Goal: Task Accomplishment & Management: Manage account settings

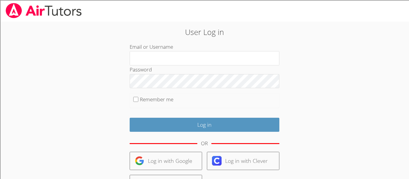
click at [50, 61] on body "User Log in Email or Username Password Remember me Log in OR Log in with Google…" at bounding box center [204, 89] width 409 height 179
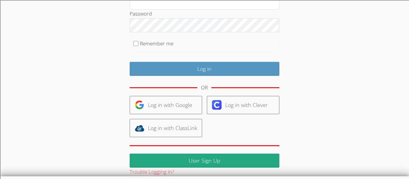
scroll to position [62, 0]
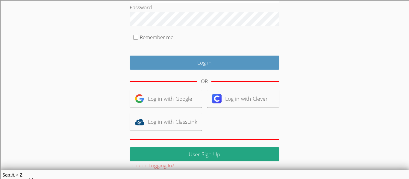
click at [38, 57] on body "User Log in Email or Username Password Remember me Log in OR Log in with Google…" at bounding box center [204, 27] width 409 height 179
click at [41, 53] on body "User Log in Email or Username Password Remember me Log in OR Log in with Google…" at bounding box center [204, 27] width 409 height 179
click at [42, 69] on body "User Log in Email or Username Password Remember me Log in OR Log in with Google…" at bounding box center [204, 27] width 409 height 179
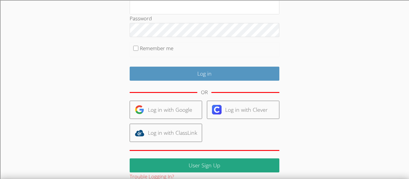
click at [42, 69] on body "User Log in Email or Username Password Remember me Log in OR Log in with Google…" at bounding box center [204, 38] width 409 height 179
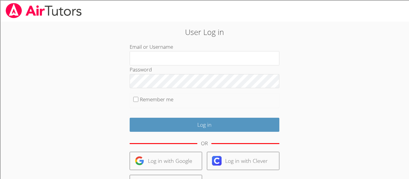
click at [287, 102] on div "User Log in Email or Username Password Remember me Log in OR Log in with Google…" at bounding box center [204, 129] width 221 height 206
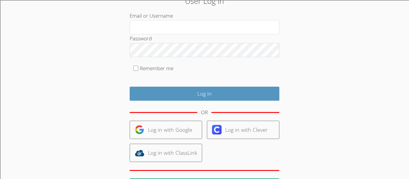
scroll to position [32, 0]
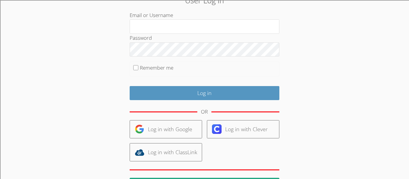
click at [287, 102] on div "User Log in Email or Username Password Remember me Log in OR Log in with Google…" at bounding box center [204, 98] width 221 height 206
click at [288, 102] on div "User Log in Email or Username Password Remember me Log in OR Log in with Google…" at bounding box center [204, 98] width 221 height 206
click at [289, 100] on div "User Log in Email or Username Password Remember me Log in OR Log in with Google…" at bounding box center [204, 98] width 221 height 206
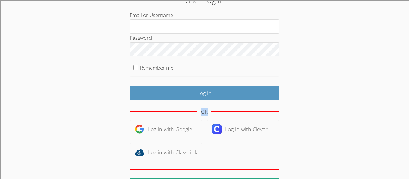
click at [289, 100] on div "User Log in Email or Username Password Remember me Log in OR Log in with Google…" at bounding box center [204, 98] width 221 height 206
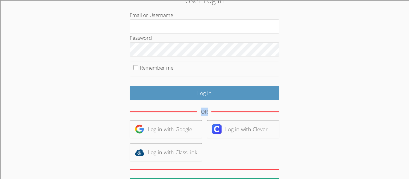
click at [289, 100] on div "User Log in Email or Username Password Remember me Log in OR Log in with Google…" at bounding box center [204, 98] width 221 height 206
